Goal: Transaction & Acquisition: Purchase product/service

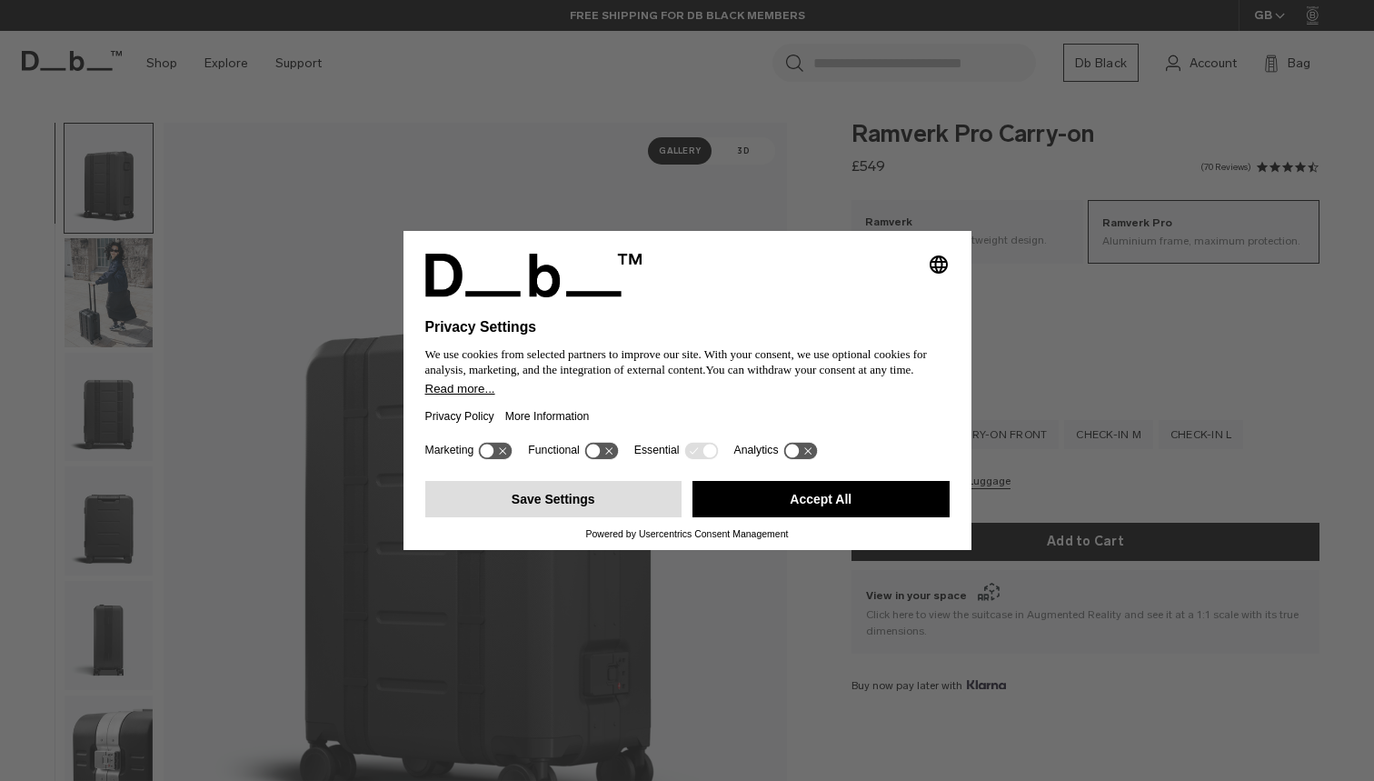
click at [532, 505] on button "Save Settings" at bounding box center [553, 499] width 257 height 36
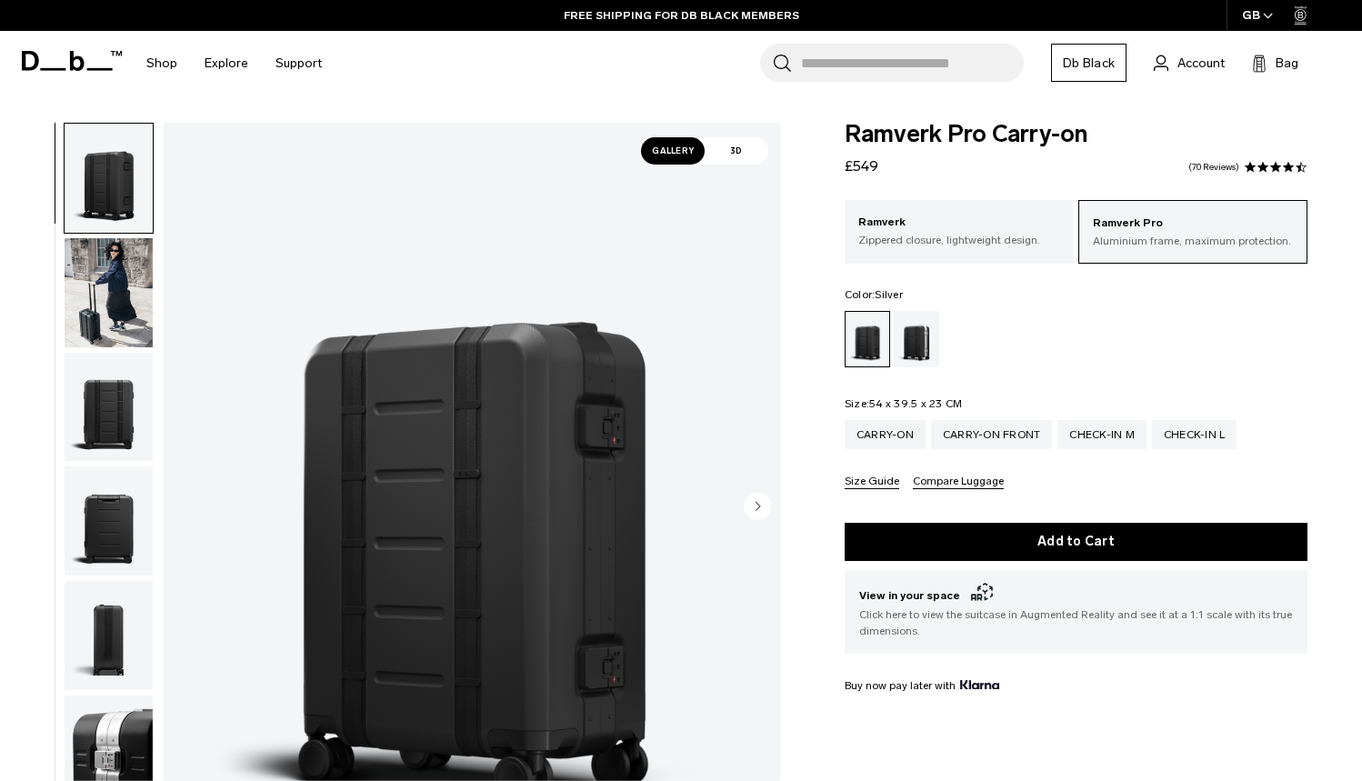
click at [924, 338] on div "Silver" at bounding box center [917, 339] width 46 height 56
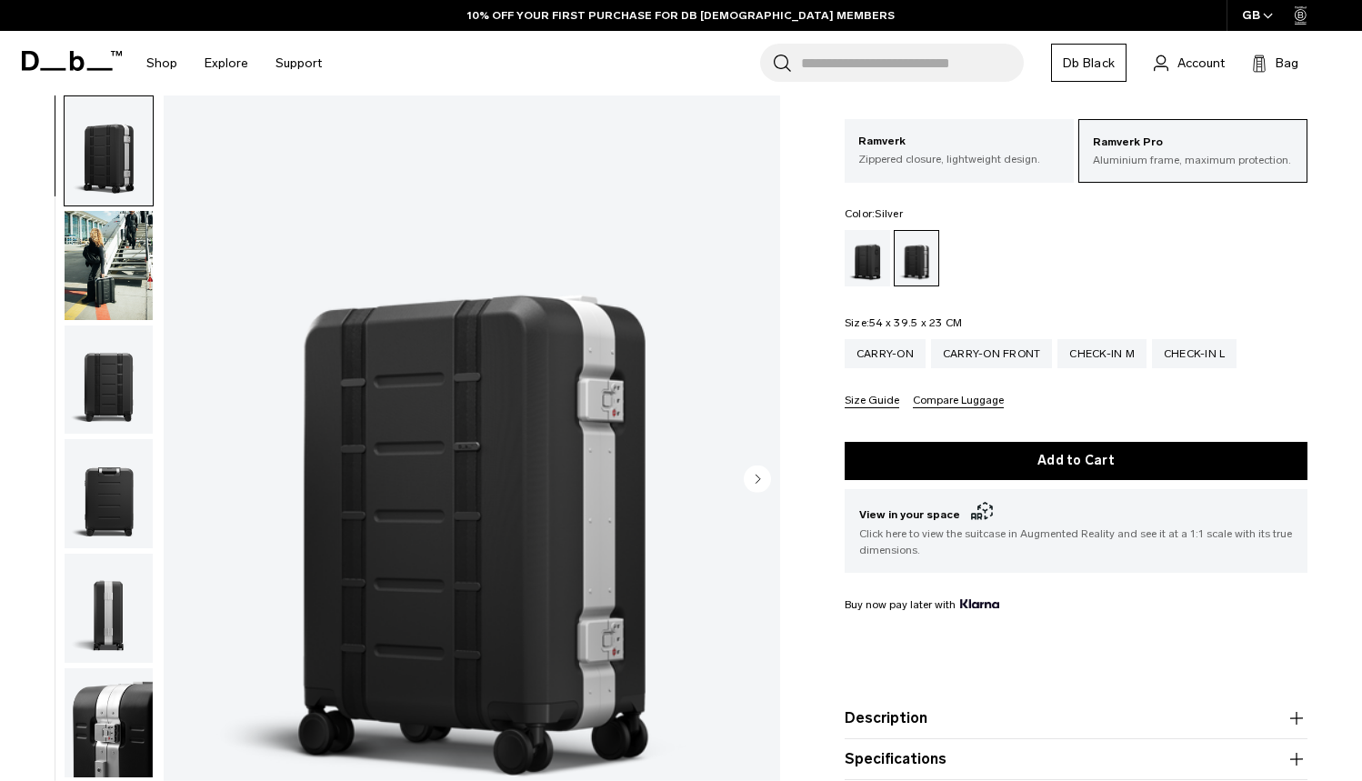
scroll to position [90, 0]
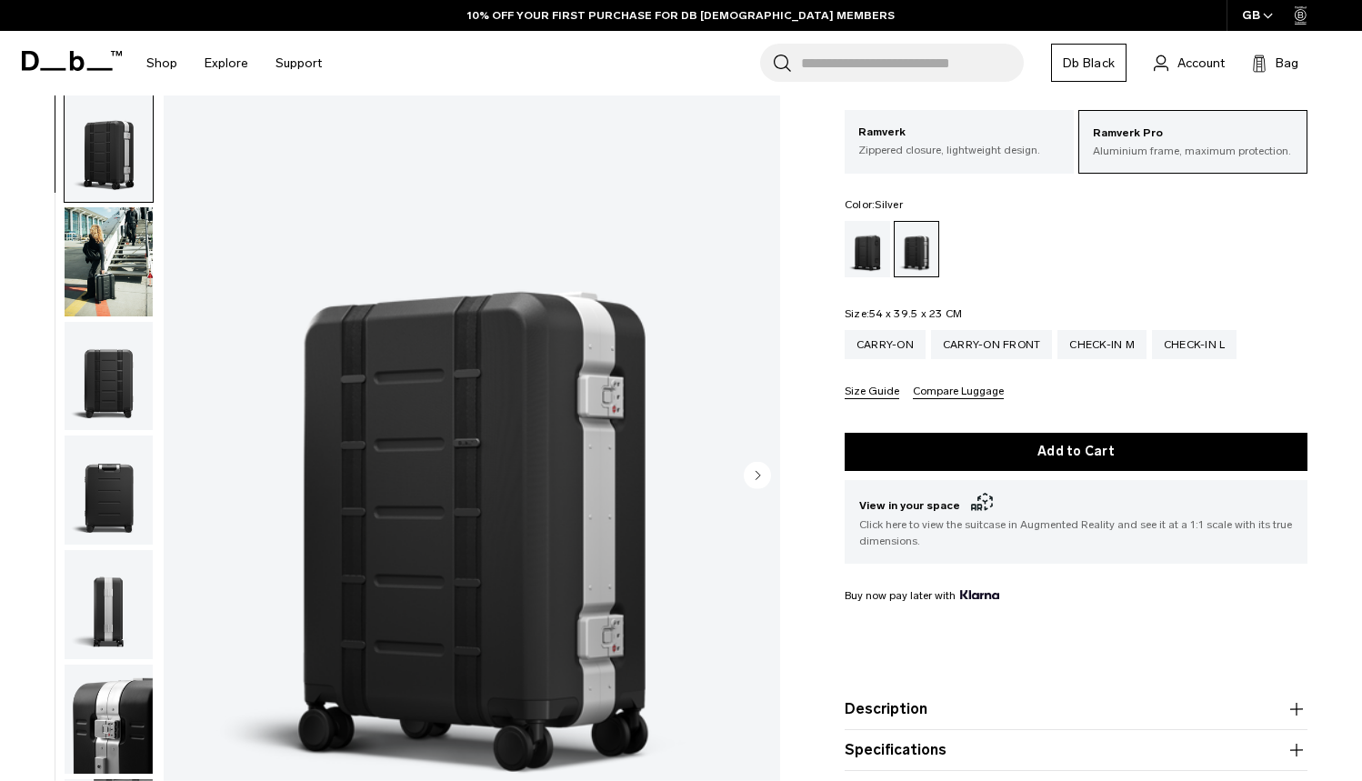
click at [754, 480] on circle "Next slide" at bounding box center [757, 474] width 27 height 27
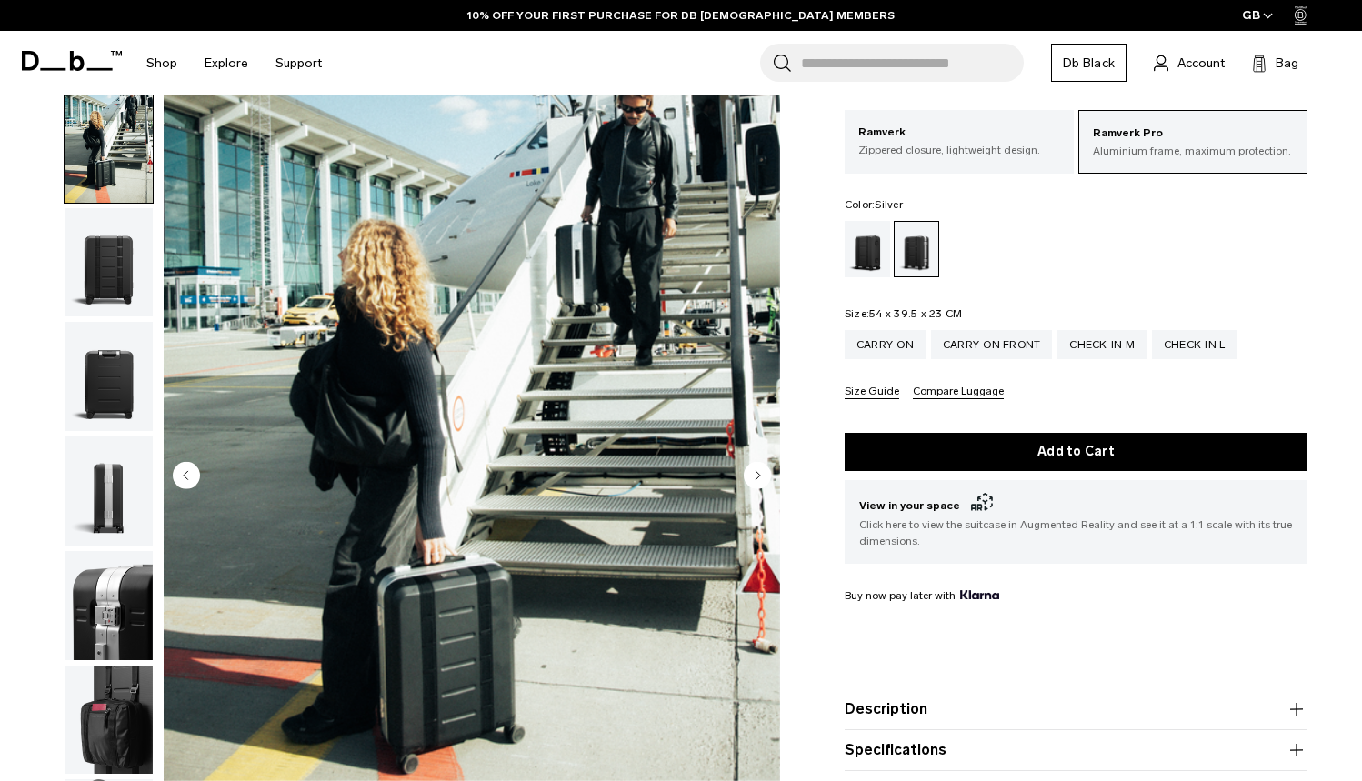
scroll to position [115, 0]
click at [754, 480] on circle "Next slide" at bounding box center [757, 474] width 27 height 27
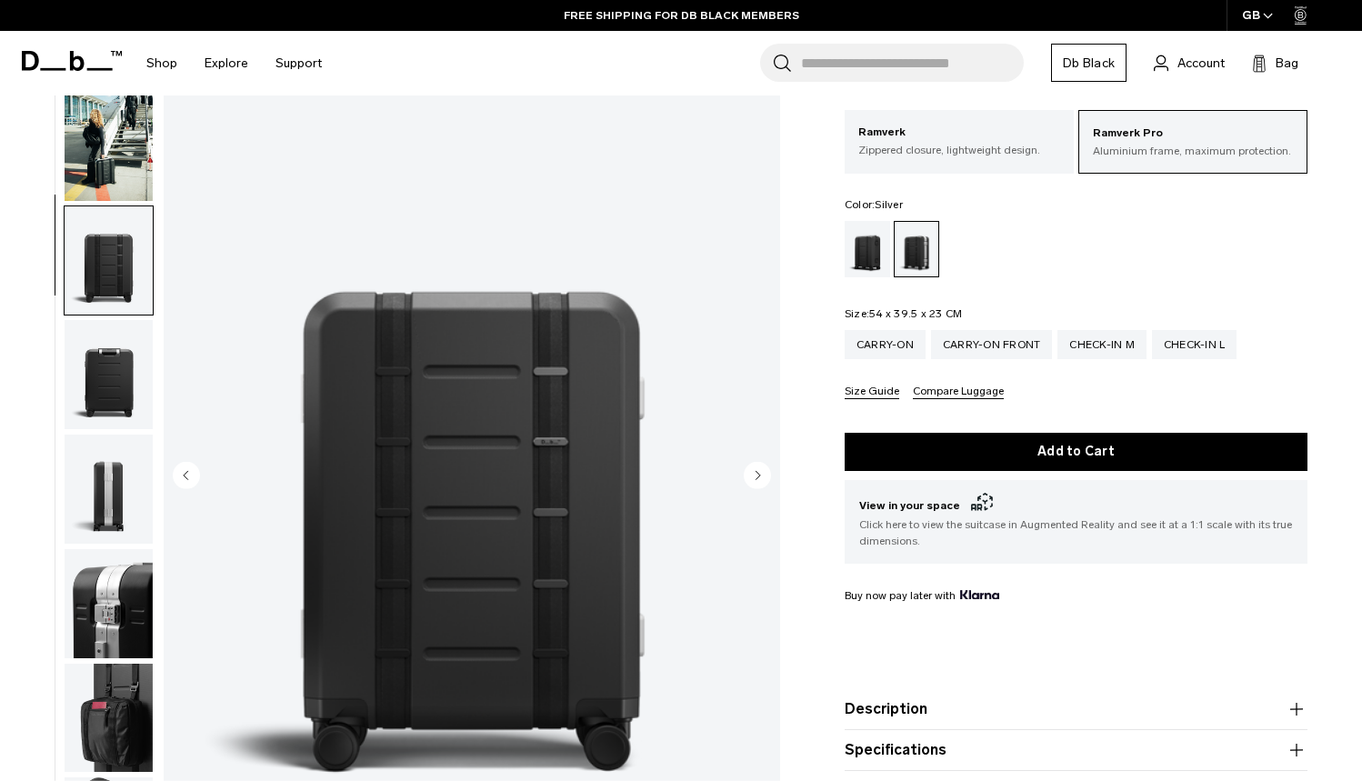
scroll to position [232, 0]
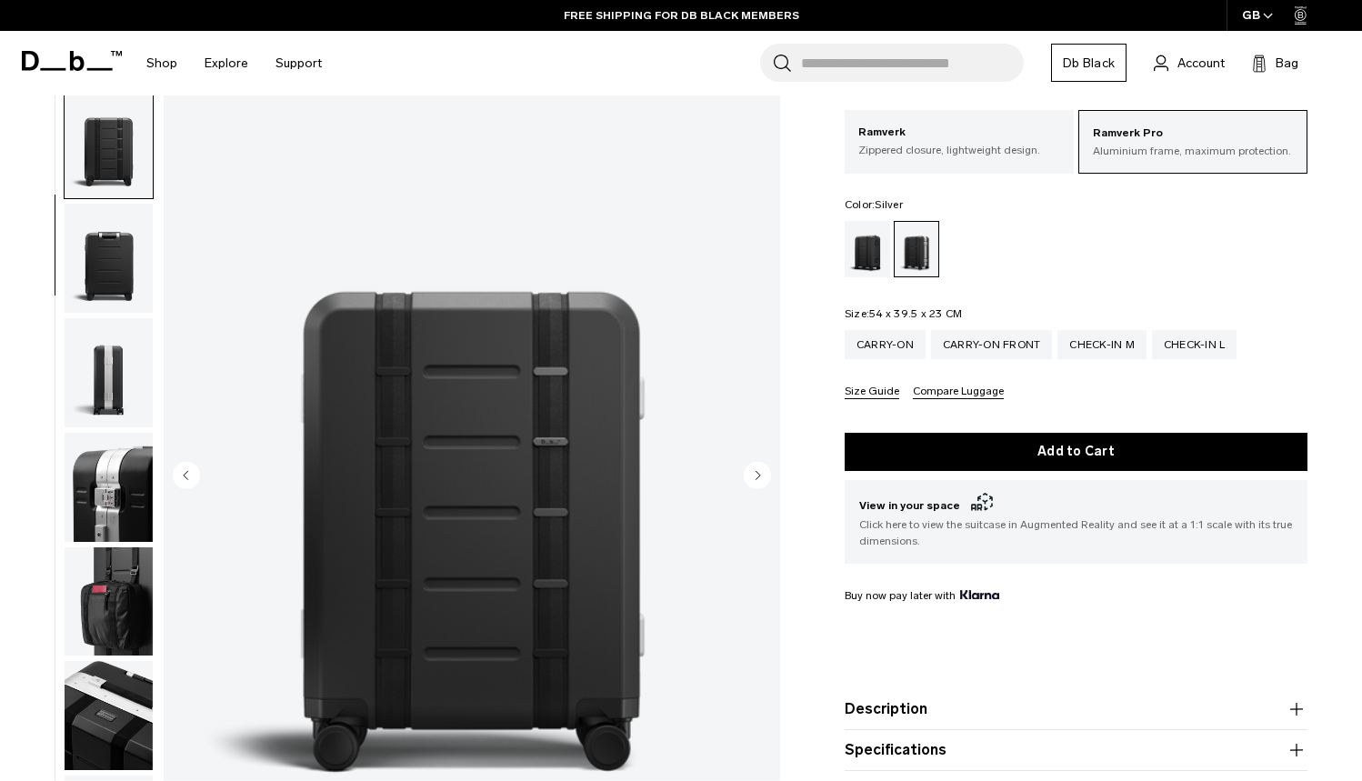
click at [754, 480] on circle "Next slide" at bounding box center [757, 474] width 27 height 27
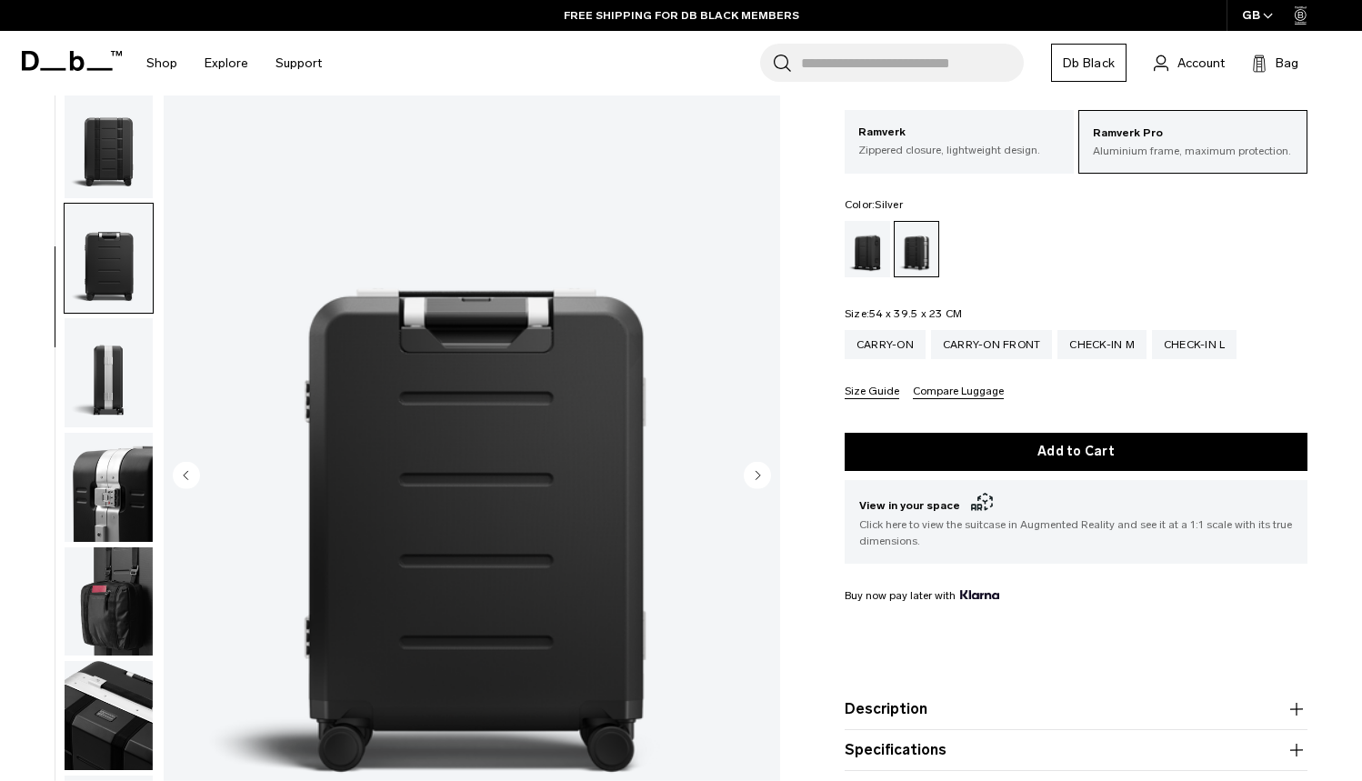
scroll to position [347, 0]
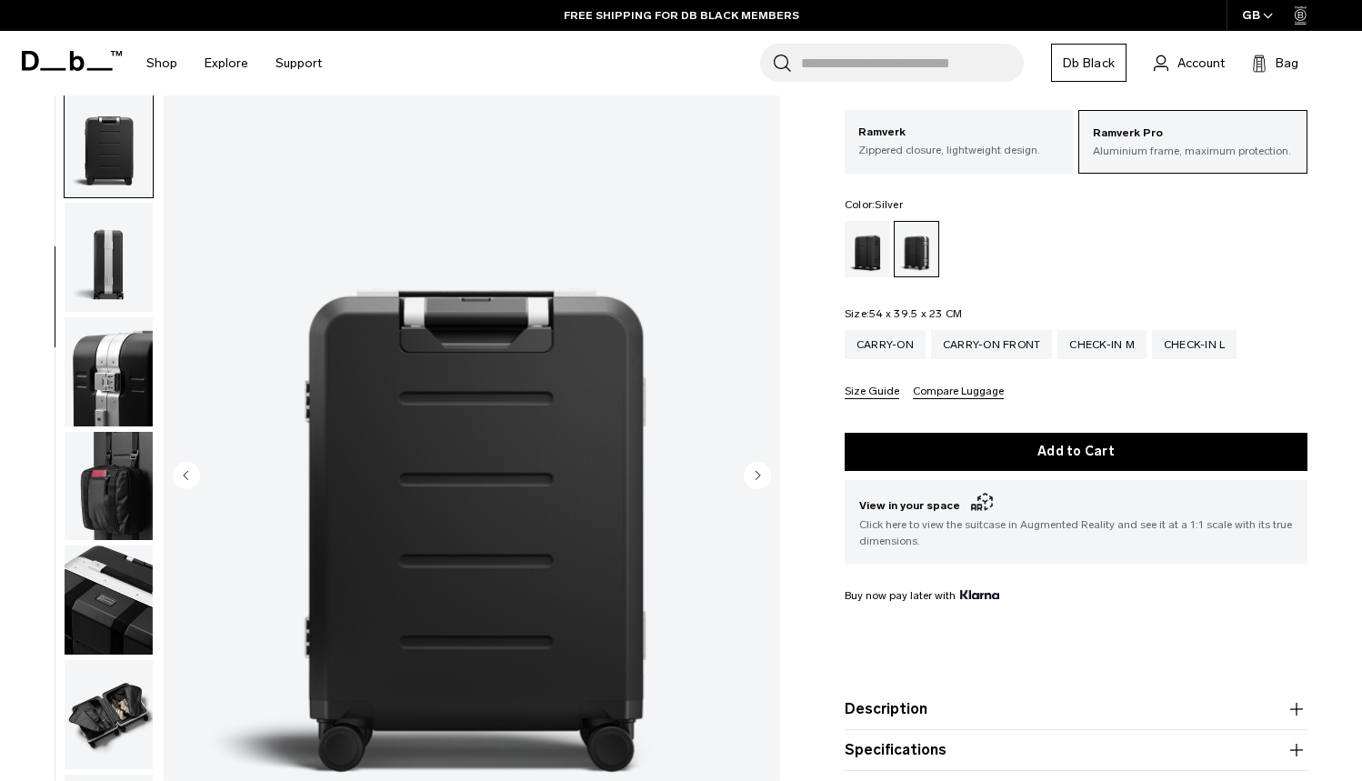
click at [754, 480] on circle "Next slide" at bounding box center [757, 474] width 27 height 27
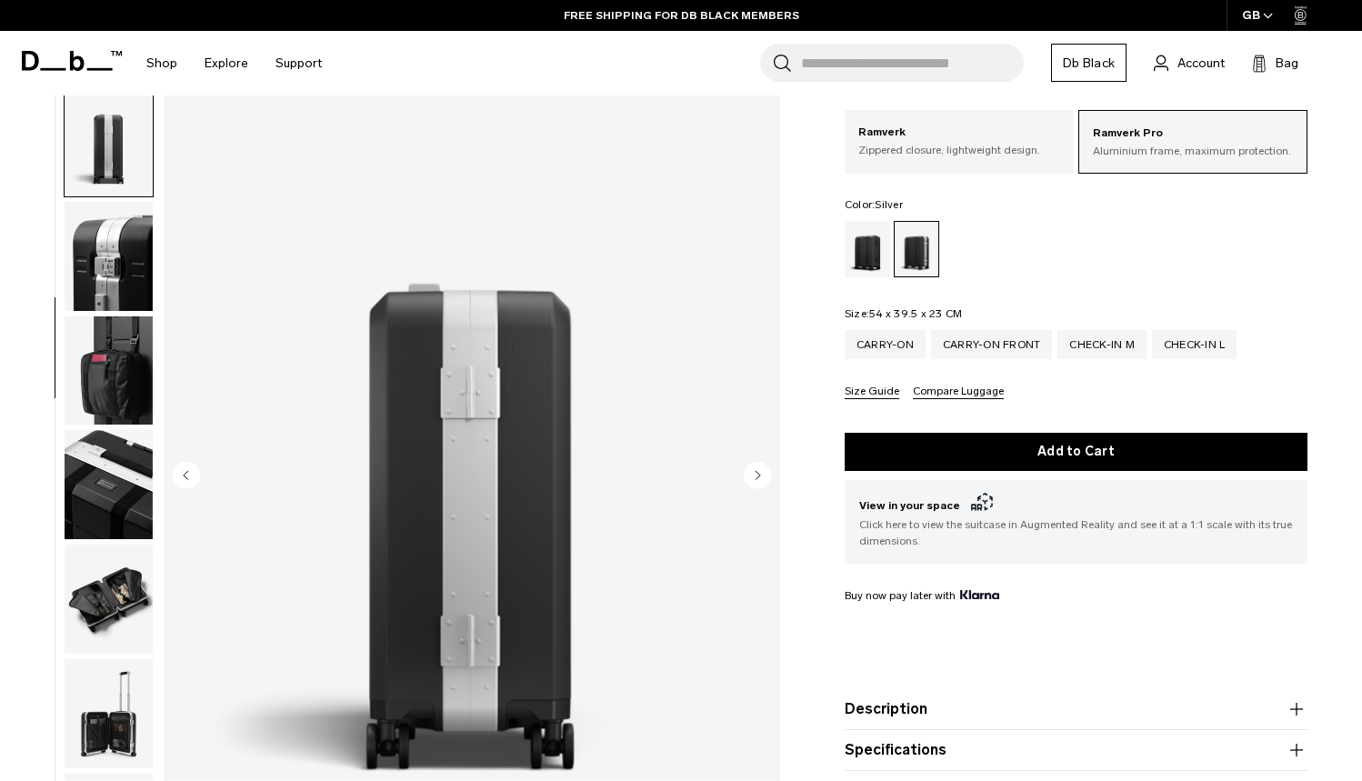
click at [754, 480] on circle "Next slide" at bounding box center [757, 474] width 27 height 27
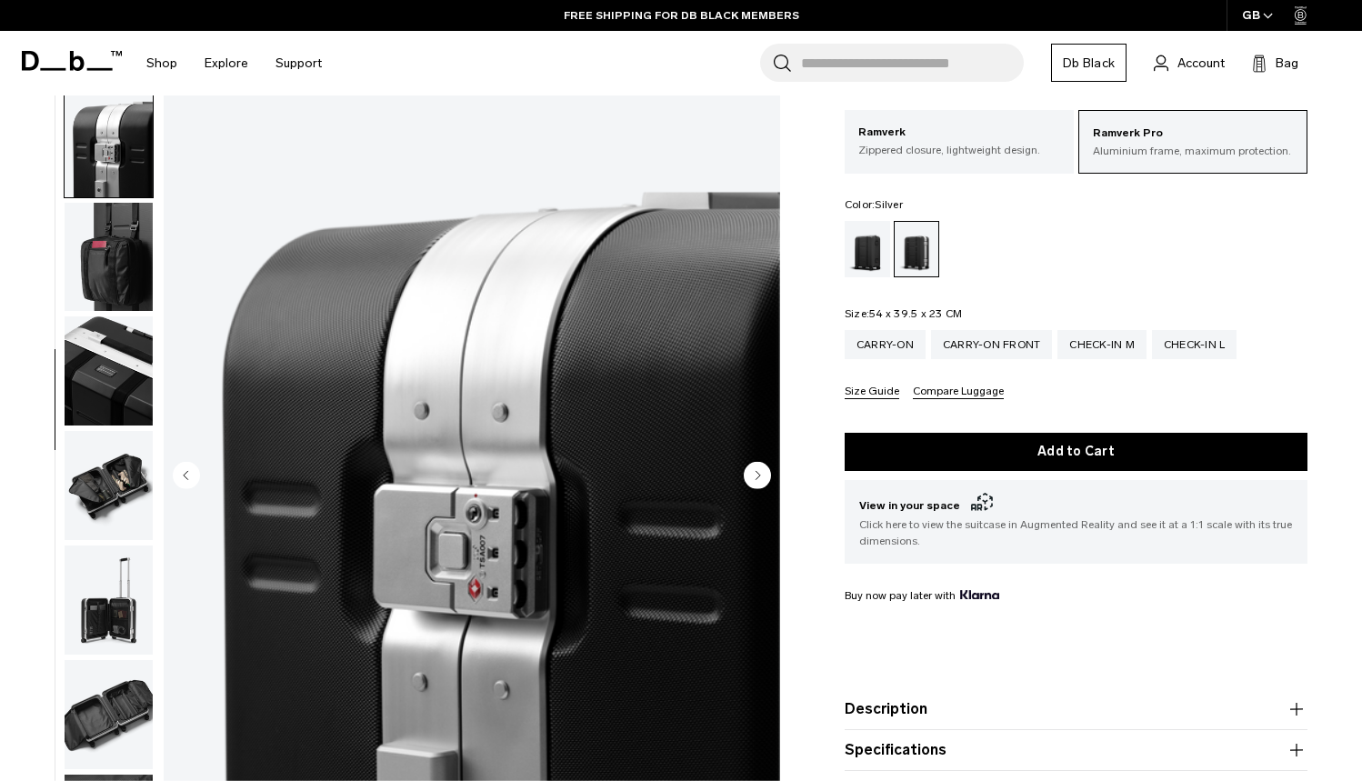
scroll to position [578, 0]
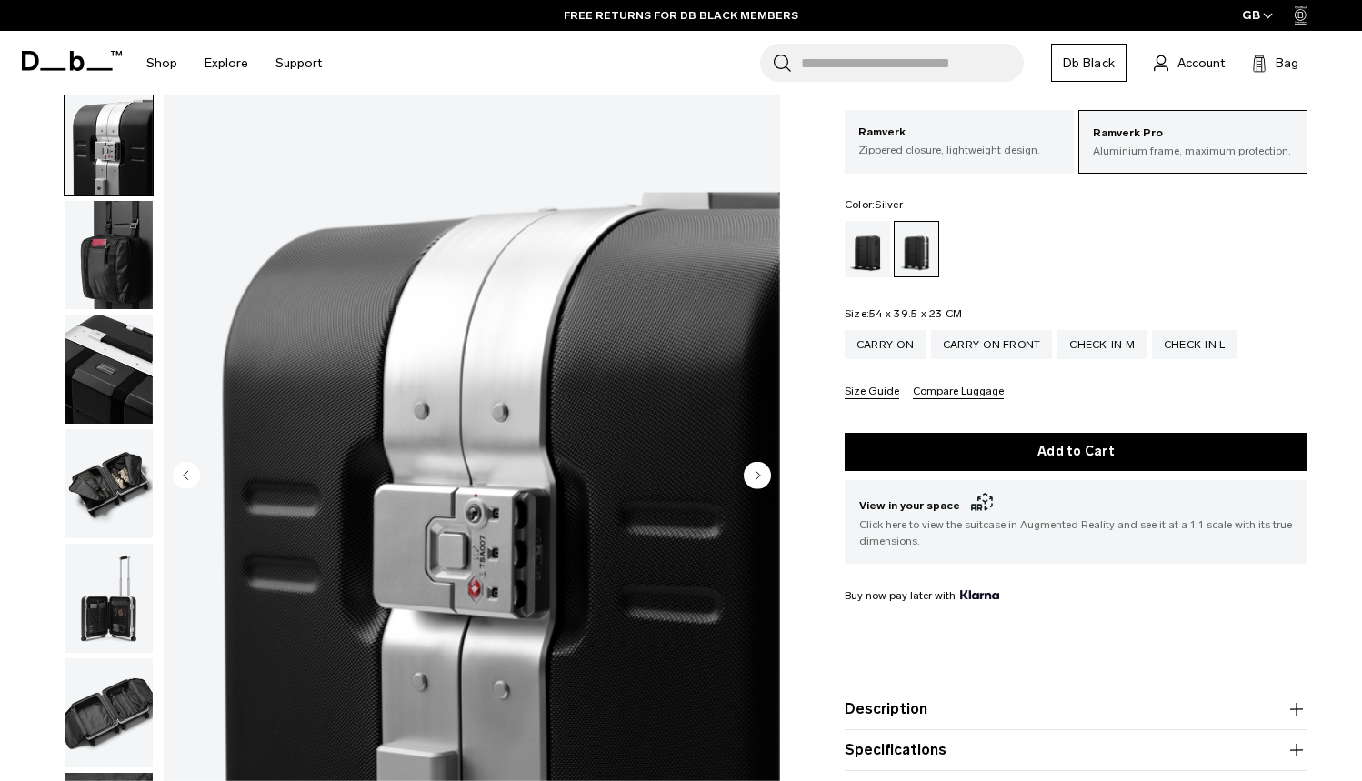
click at [754, 480] on circle "Next slide" at bounding box center [757, 474] width 27 height 27
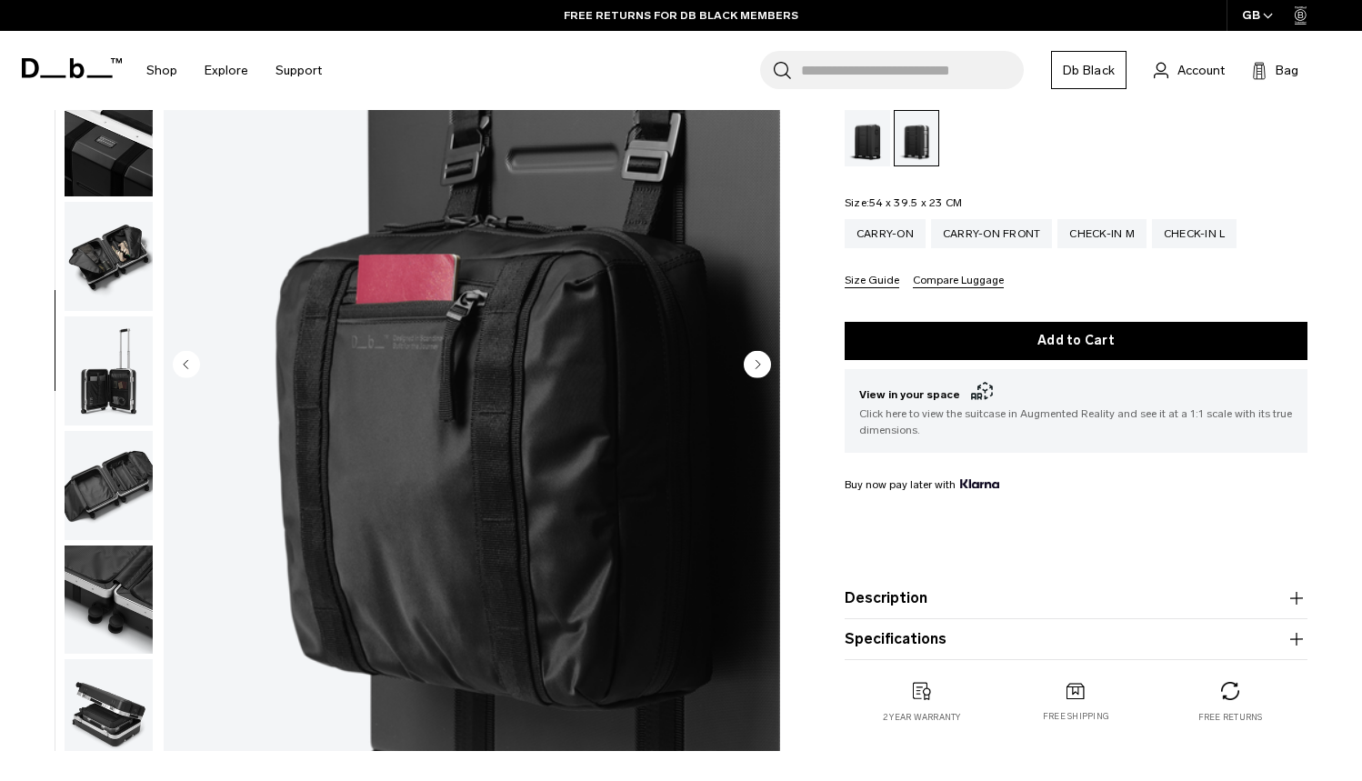
scroll to position [203, 0]
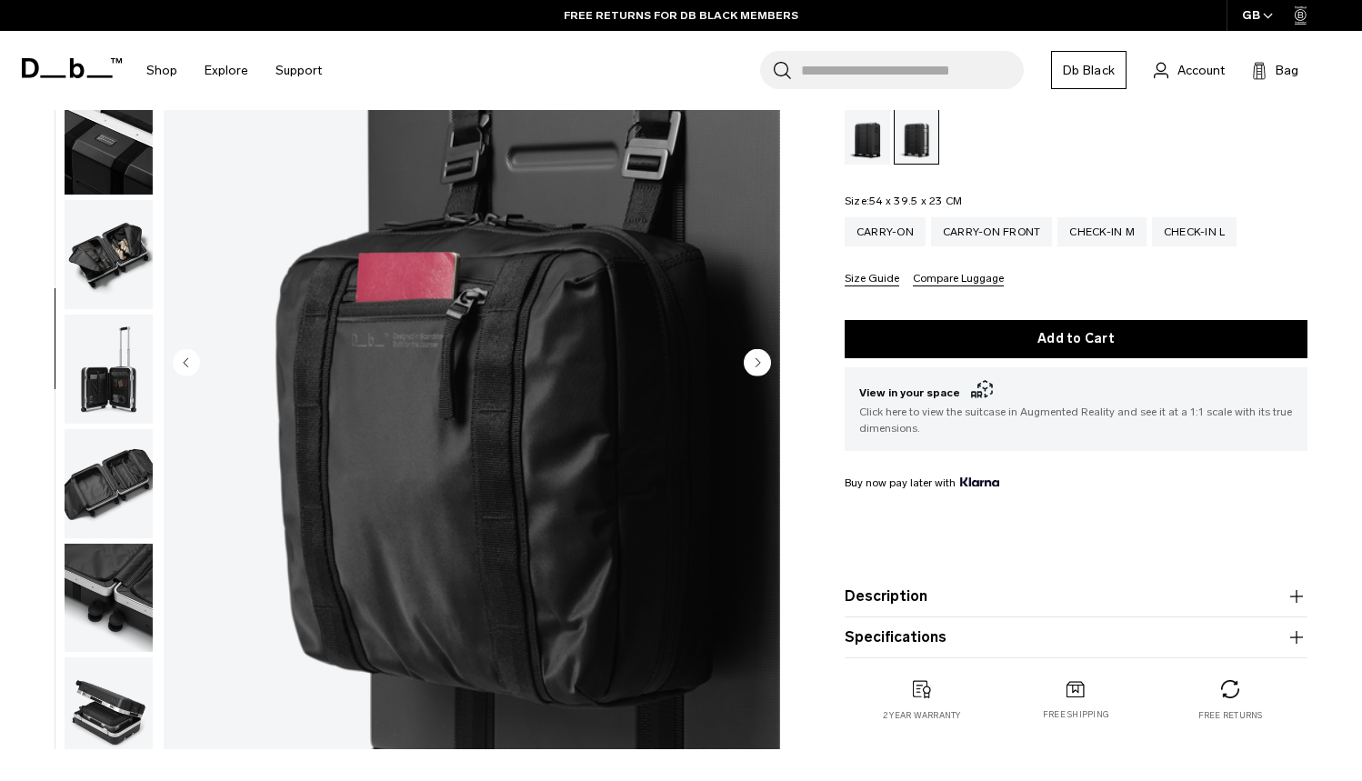
click at [754, 356] on circle "Next slide" at bounding box center [757, 361] width 27 height 27
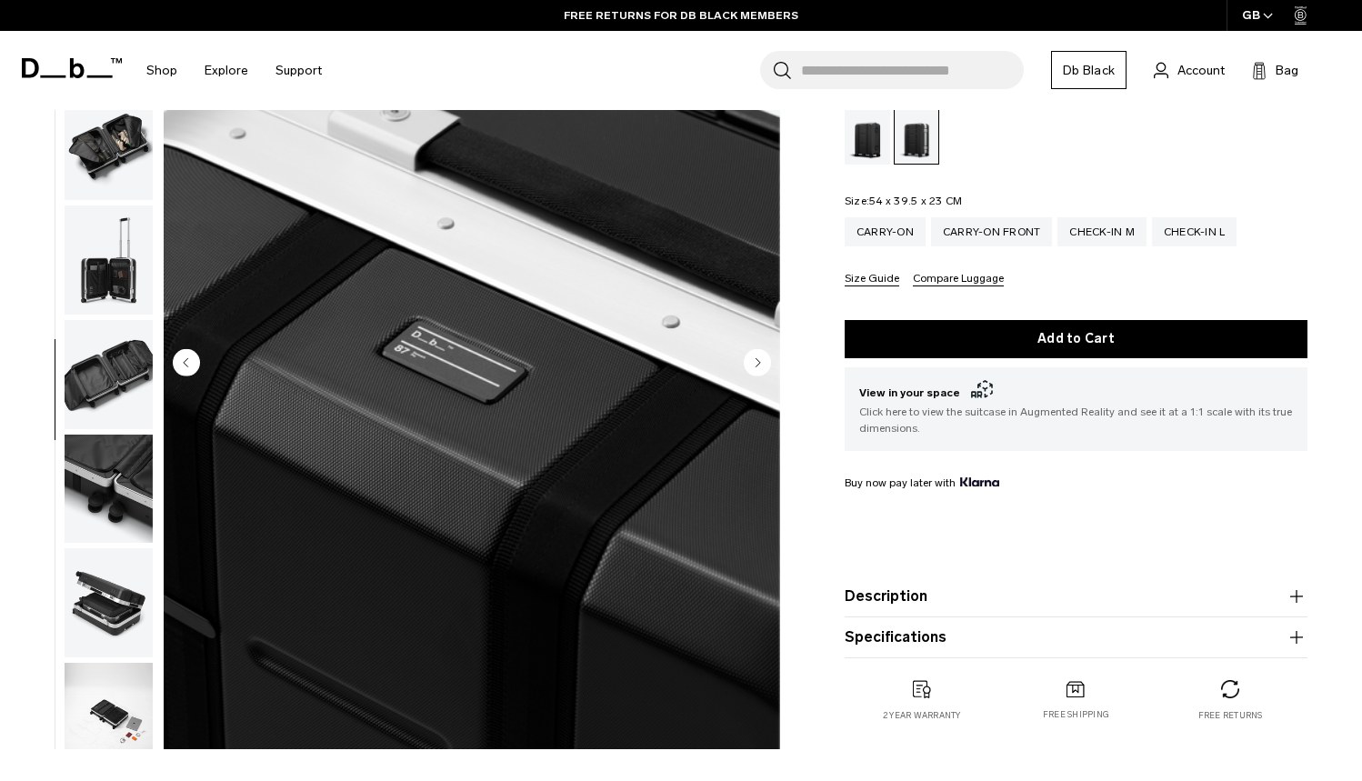
scroll to position [810, 0]
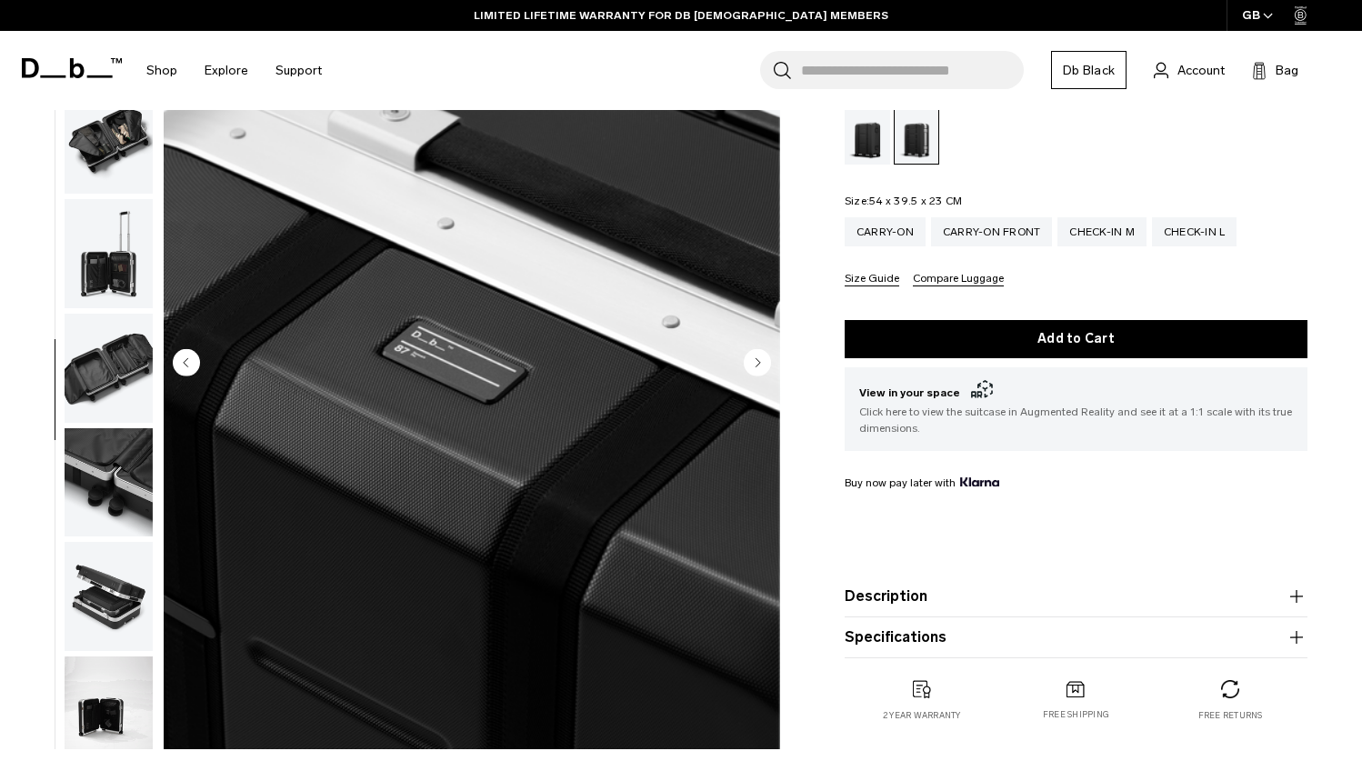
click at [759, 364] on circle "Next slide" at bounding box center [757, 361] width 27 height 27
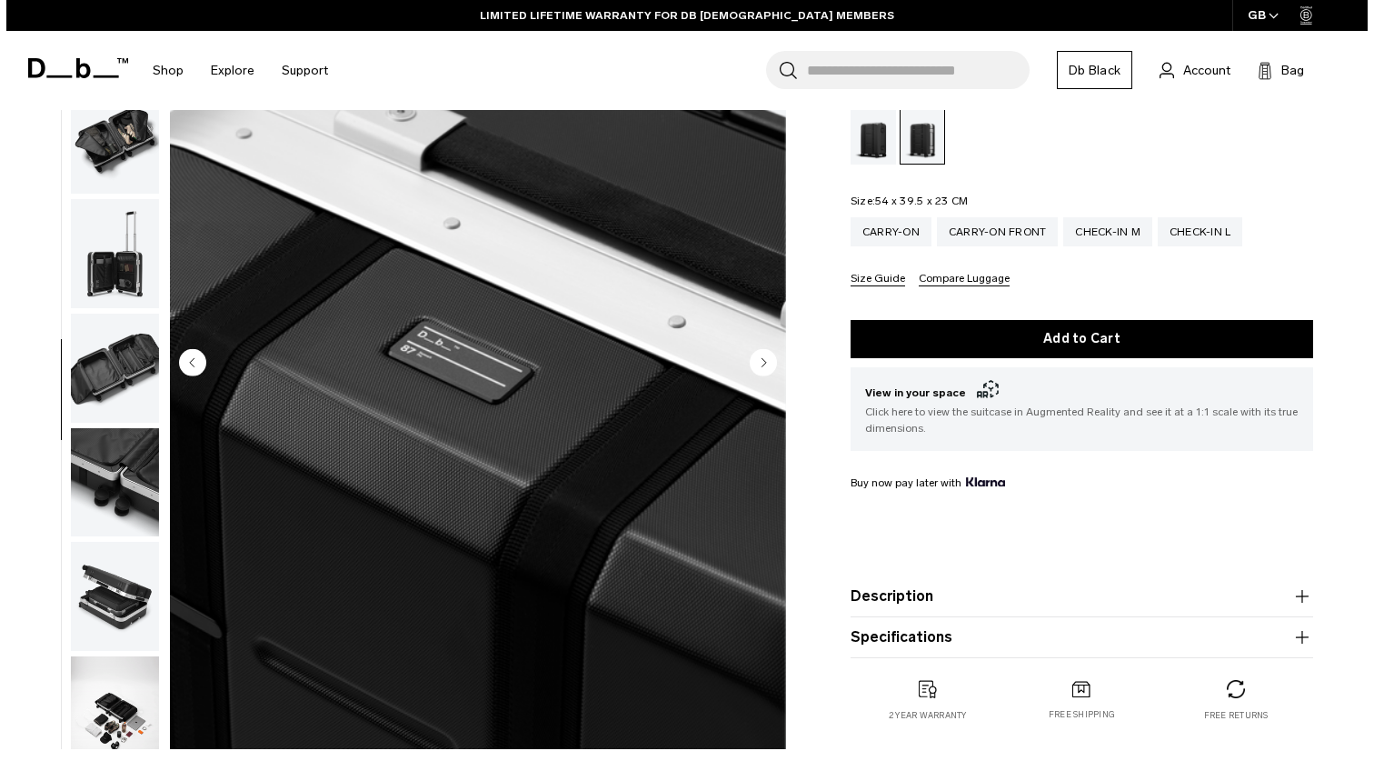
scroll to position [846, 0]
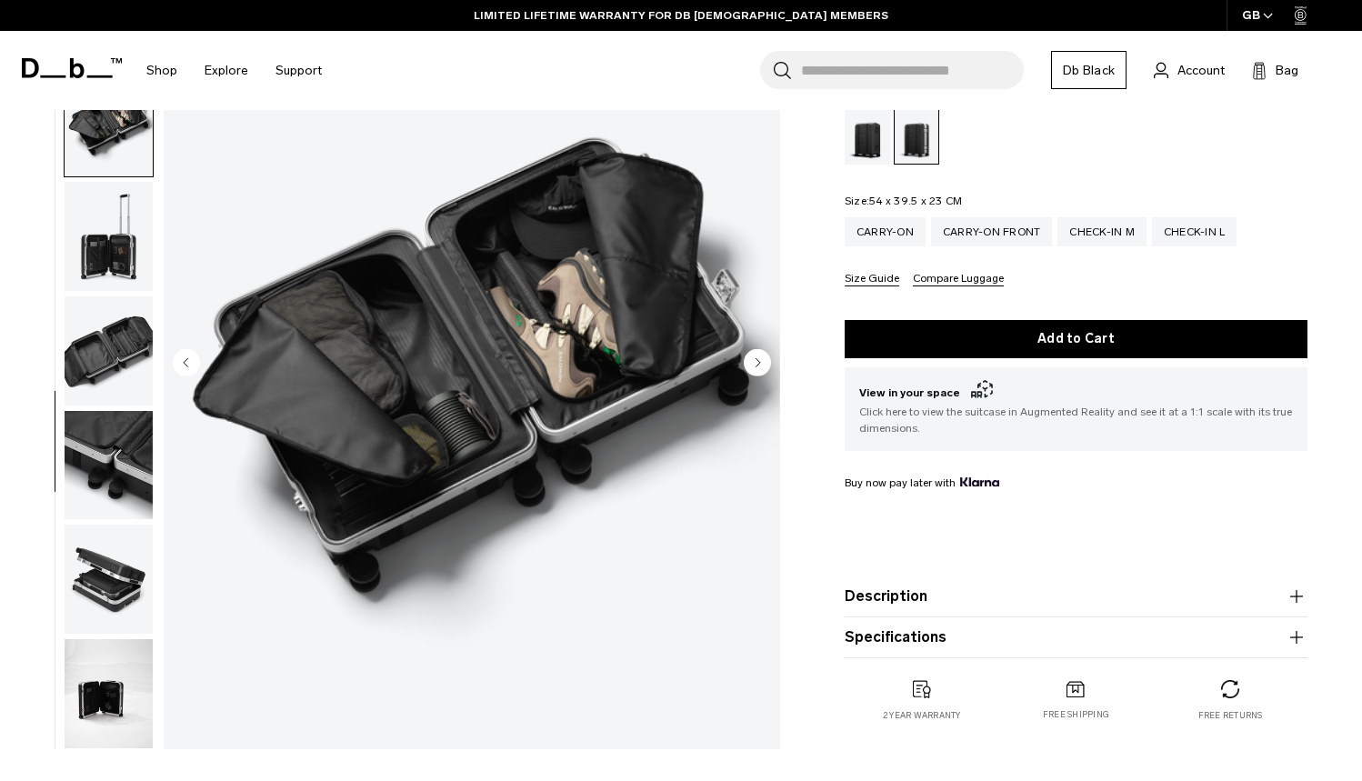
click at [759, 364] on circle "Next slide" at bounding box center [757, 361] width 27 height 27
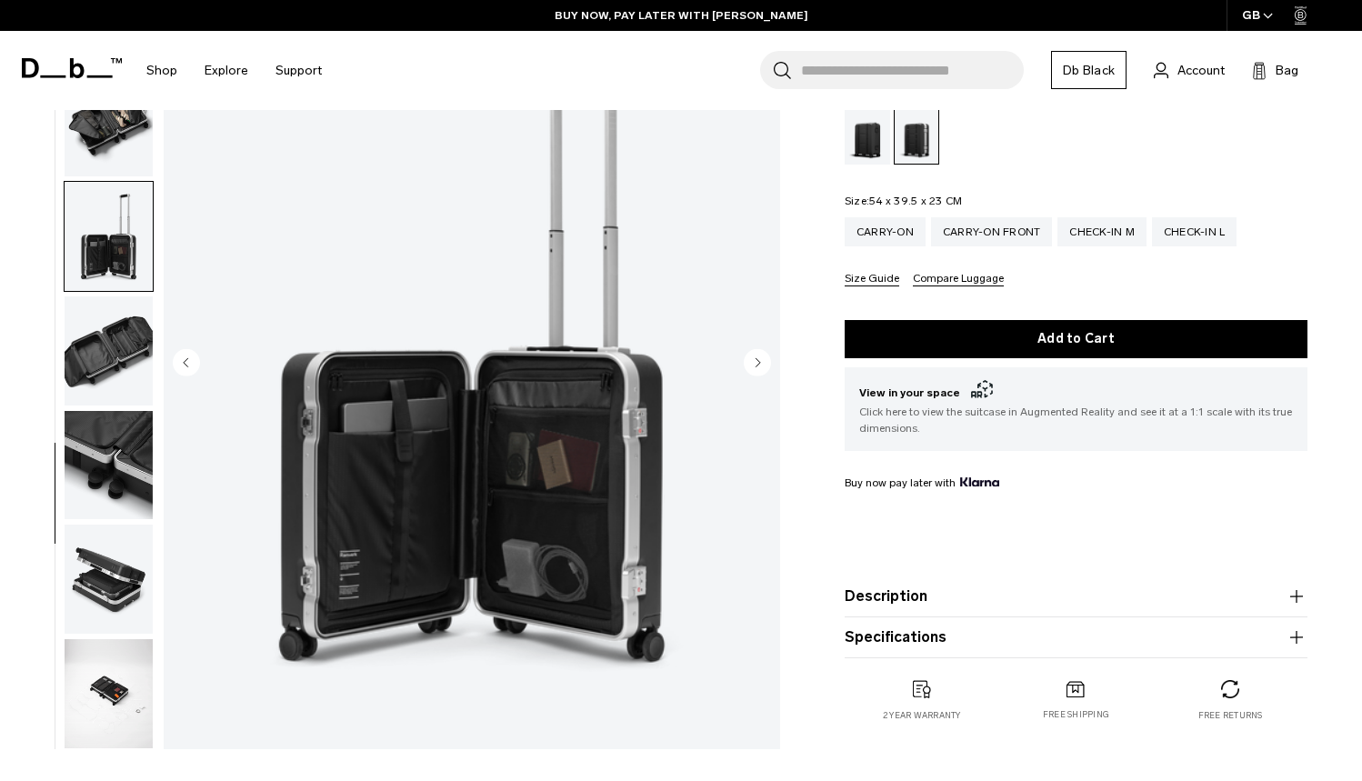
click at [759, 364] on circle "Next slide" at bounding box center [757, 361] width 27 height 27
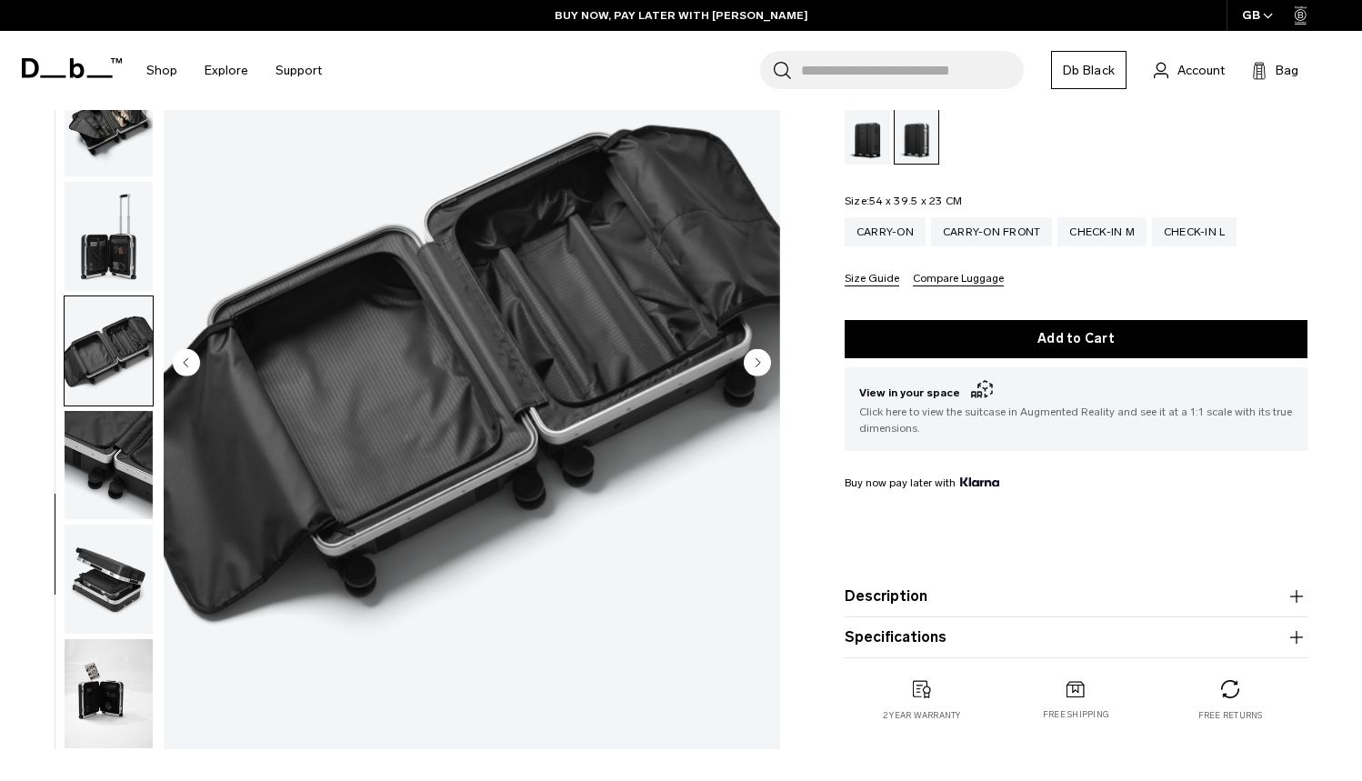
click at [759, 364] on circle "Next slide" at bounding box center [757, 361] width 27 height 27
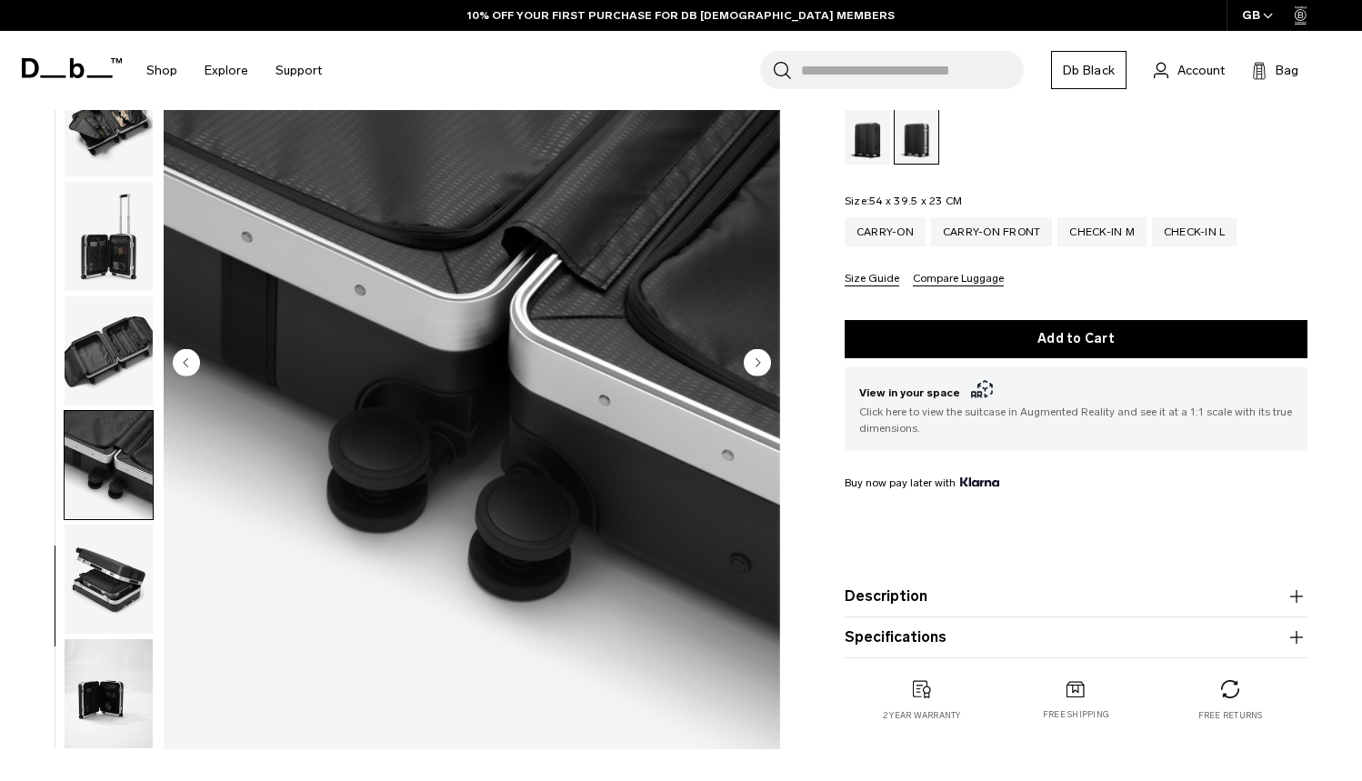
click at [759, 364] on circle "Next slide" at bounding box center [757, 361] width 27 height 27
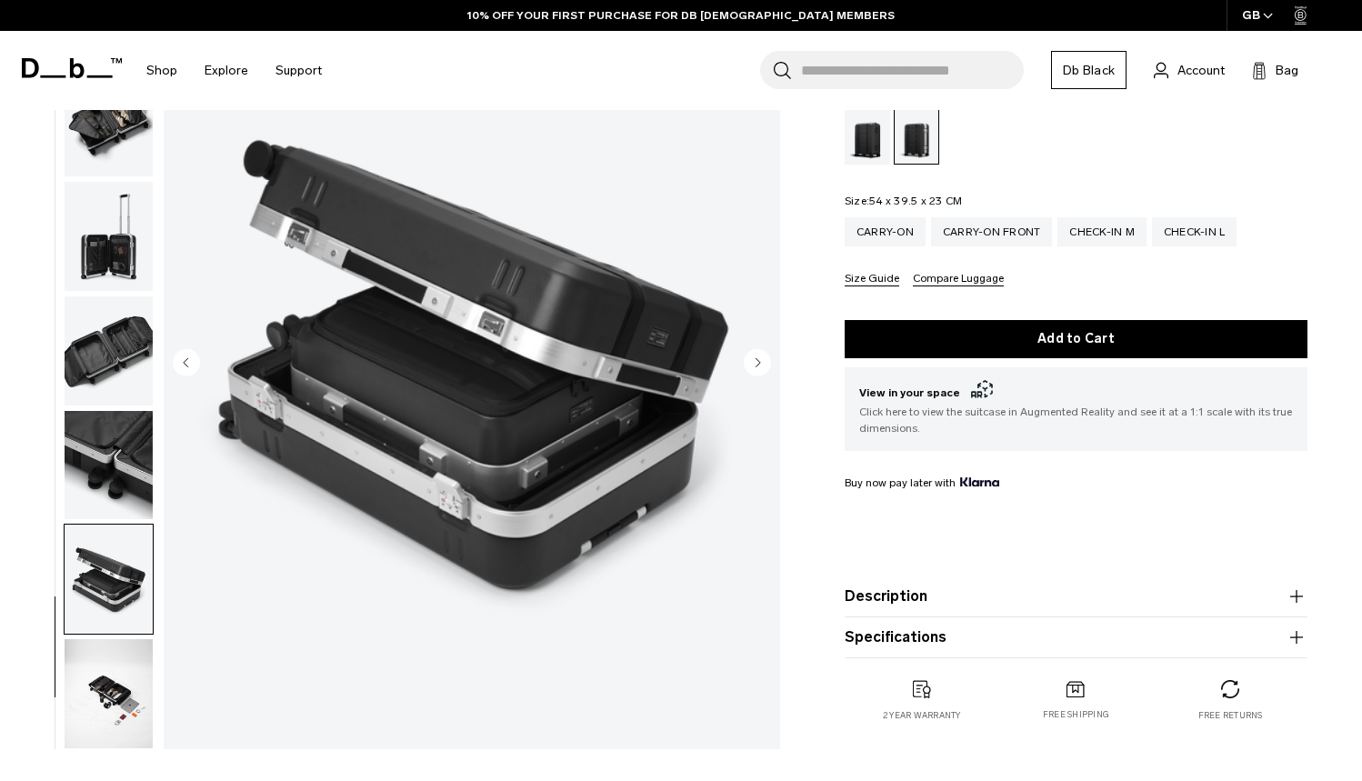
click at [759, 364] on circle "Next slide" at bounding box center [757, 361] width 27 height 27
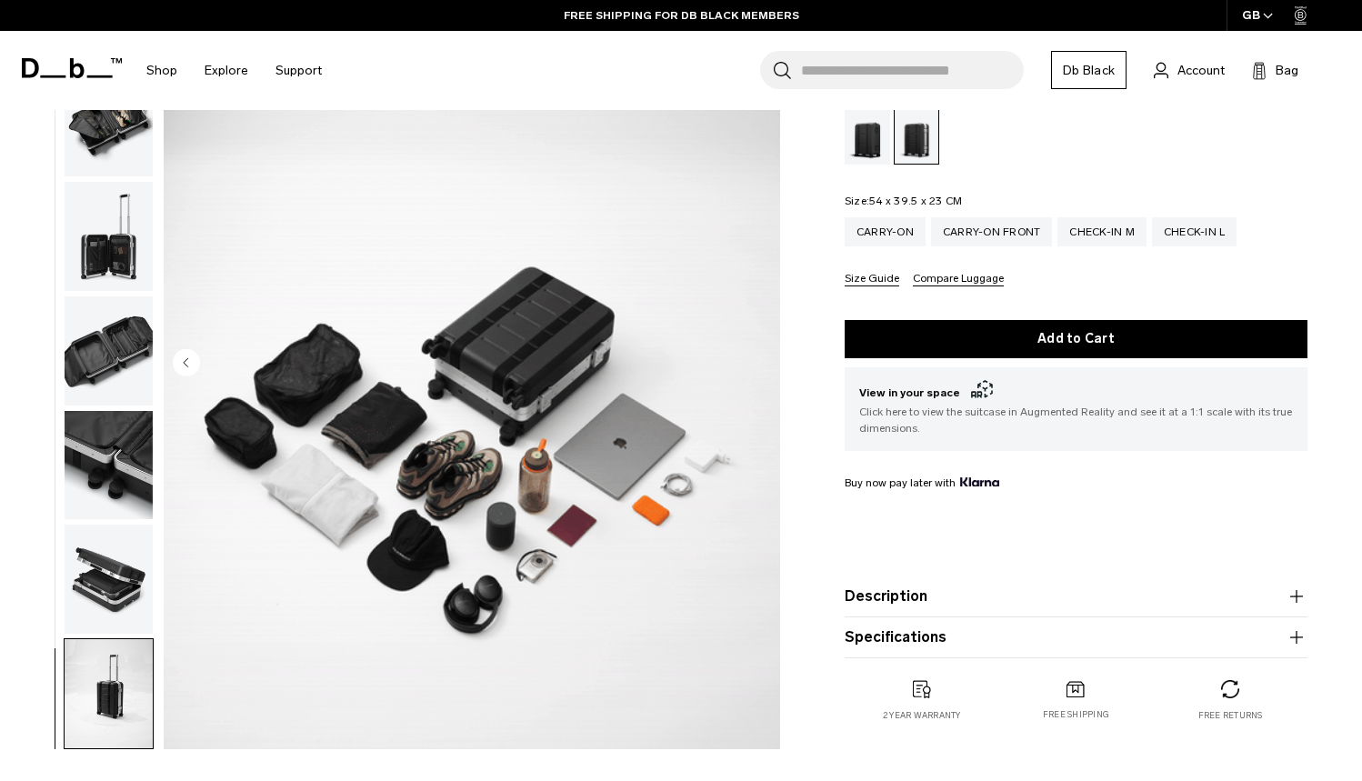
click at [759, 364] on img "14 / 14" at bounding box center [472, 364] width 616 height 770
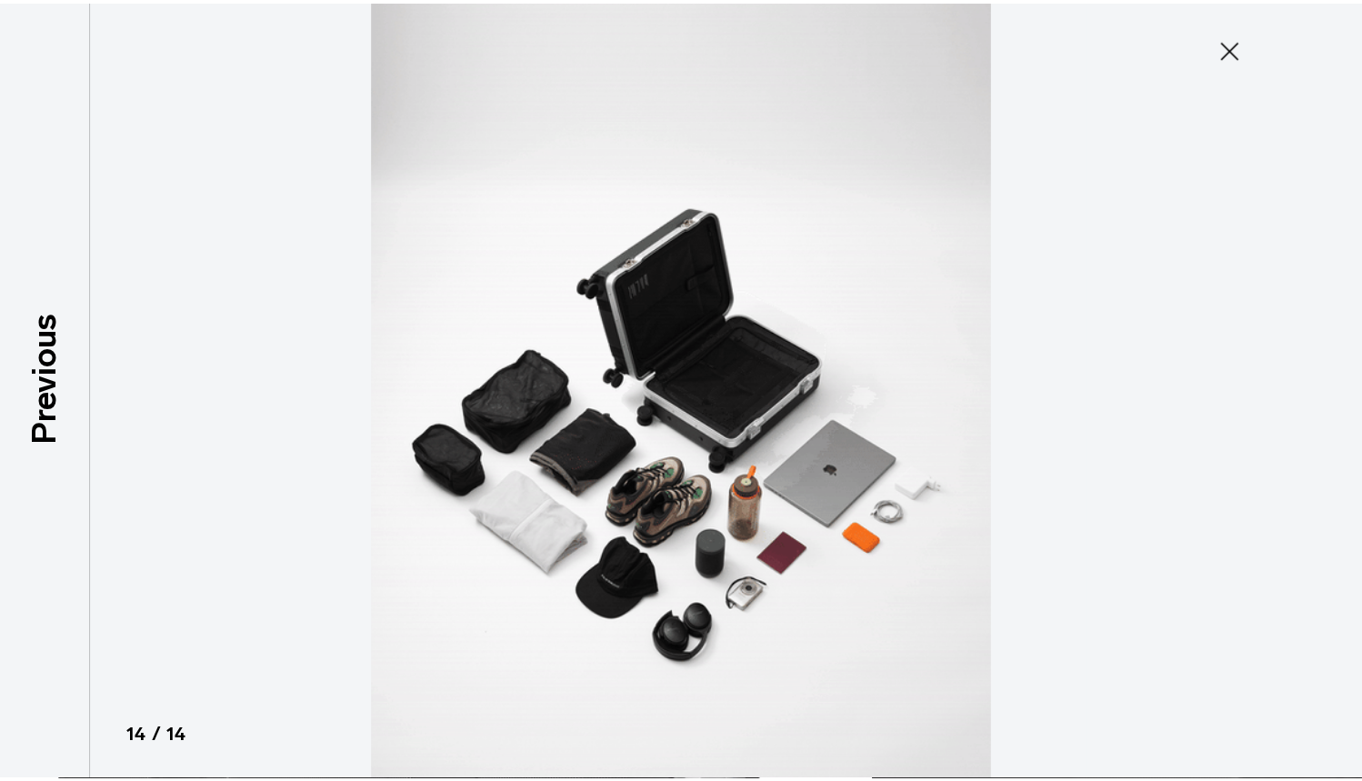
scroll to position [837, 0]
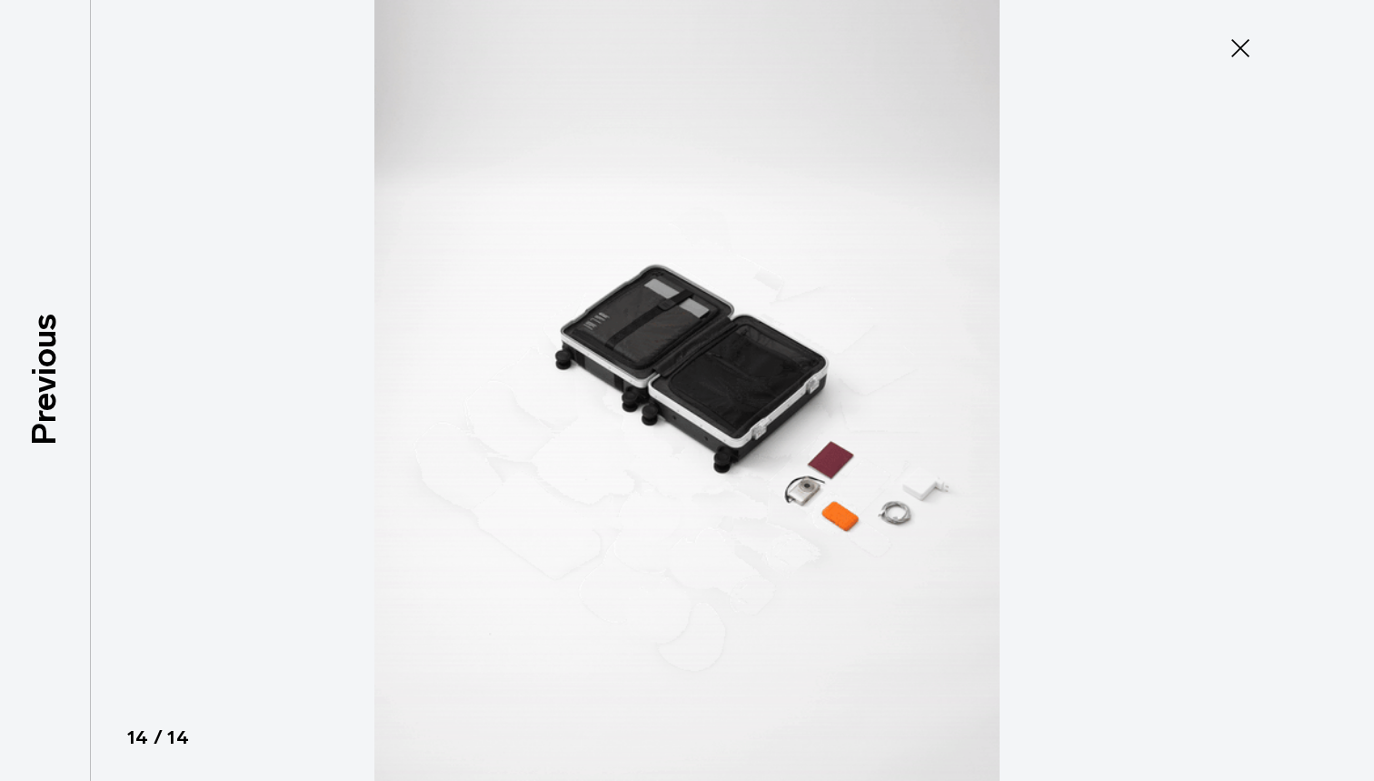
click at [1233, 47] on icon at bounding box center [1240, 48] width 29 height 29
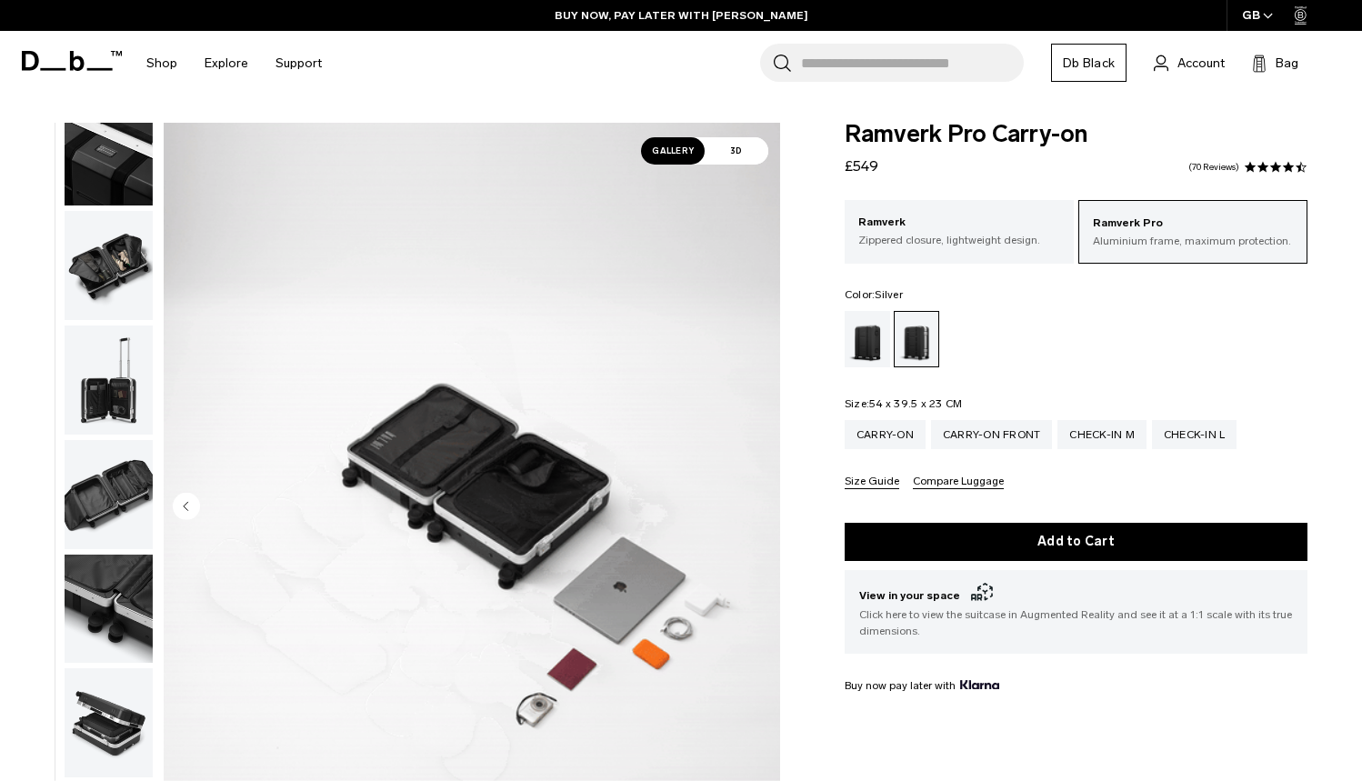
scroll to position [0, 0]
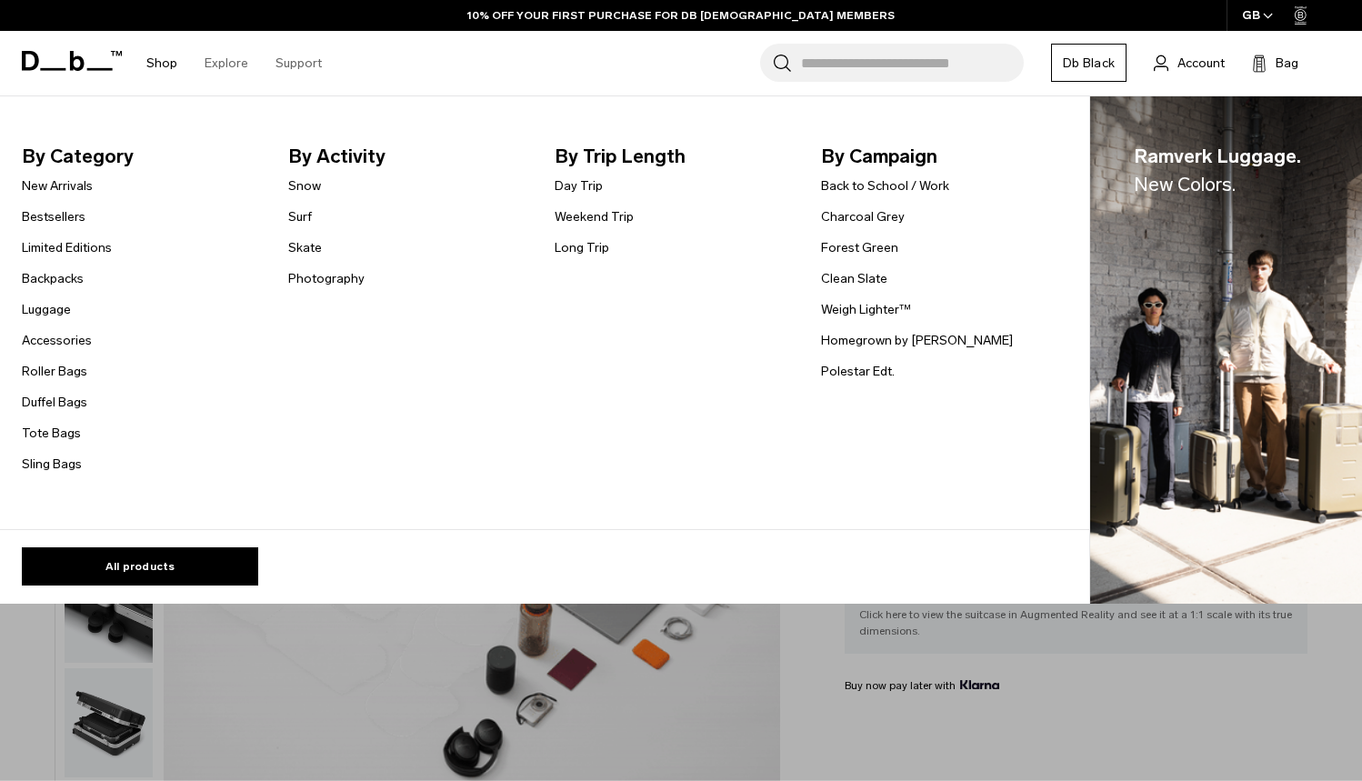
click at [174, 56] on link "Shop" at bounding box center [161, 63] width 31 height 65
